Goal: Navigation & Orientation: Find specific page/section

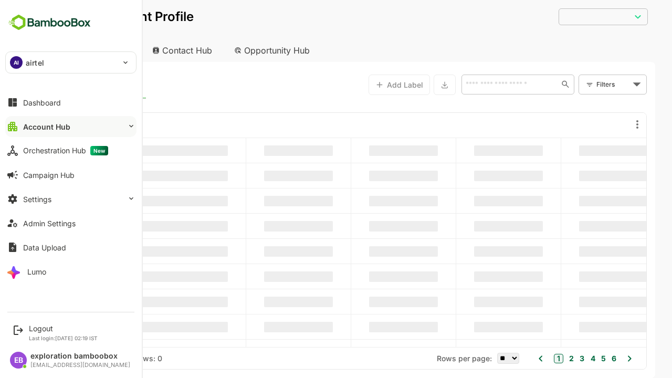
type input "**********"
click at [71, 126] on button "Account Hub" at bounding box center [70, 126] width 131 height 21
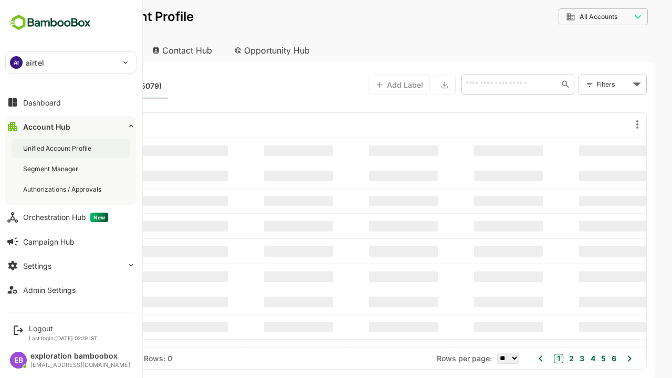
click at [58, 148] on div "Unified Account Profile" at bounding box center [58, 148] width 70 height 9
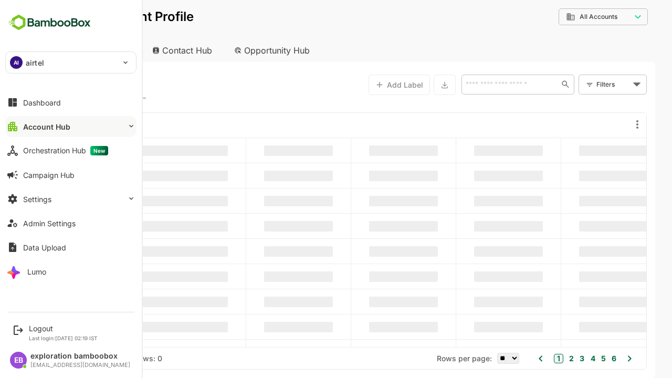
click at [71, 126] on button "Account Hub" at bounding box center [70, 126] width 131 height 21
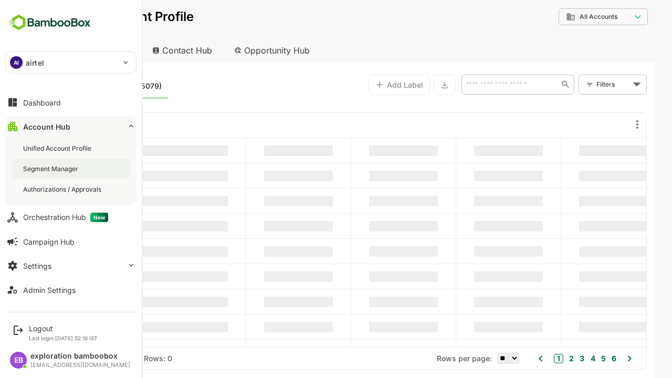
click at [51, 168] on div "Segment Manager" at bounding box center [51, 168] width 57 height 9
click at [63, 189] on div "Authorizations / Approvals" at bounding box center [63, 189] width 80 height 9
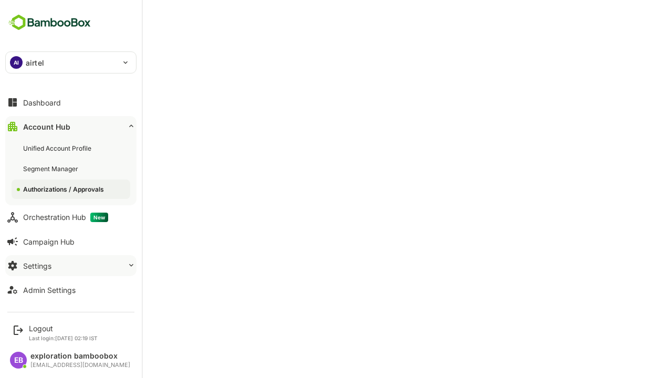
click at [71, 126] on button "Account Hub" at bounding box center [70, 126] width 131 height 21
click at [71, 255] on button "Settings" at bounding box center [70, 265] width 131 height 21
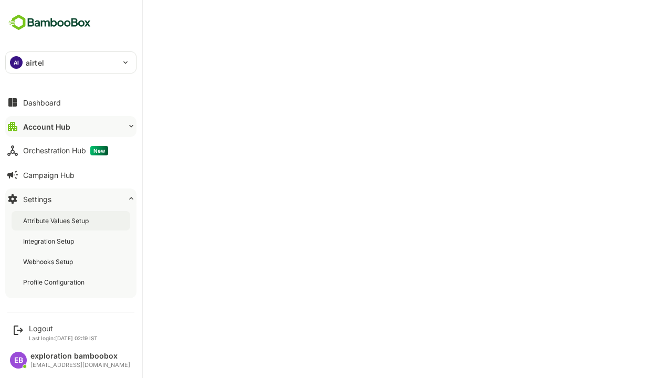
click at [57, 220] on div "Attribute Values Setup" at bounding box center [57, 220] width 68 height 9
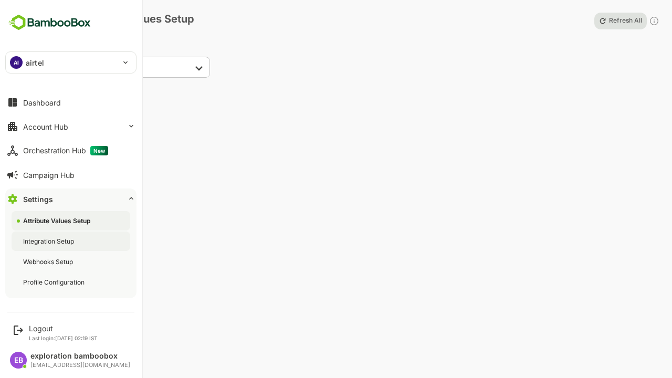
click at [49, 241] on div "Integration Setup" at bounding box center [49, 241] width 53 height 9
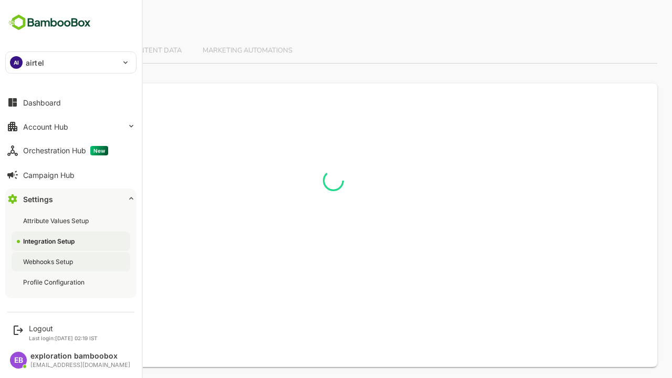
click at [49, 261] on div "Webhooks Setup" at bounding box center [49, 261] width 52 height 9
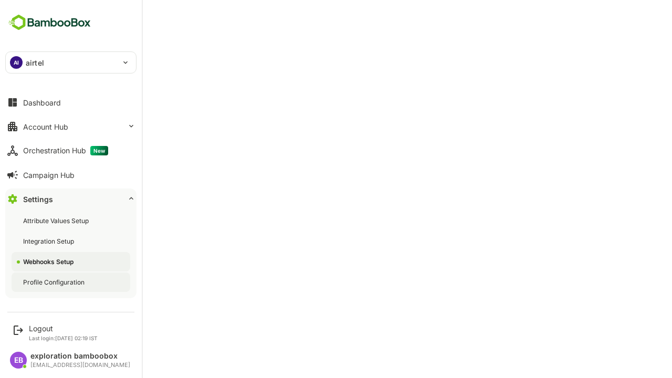
click at [55, 282] on div "Profile Configuration" at bounding box center [54, 282] width 63 height 9
